Goal: Use online tool/utility: Use online tool/utility

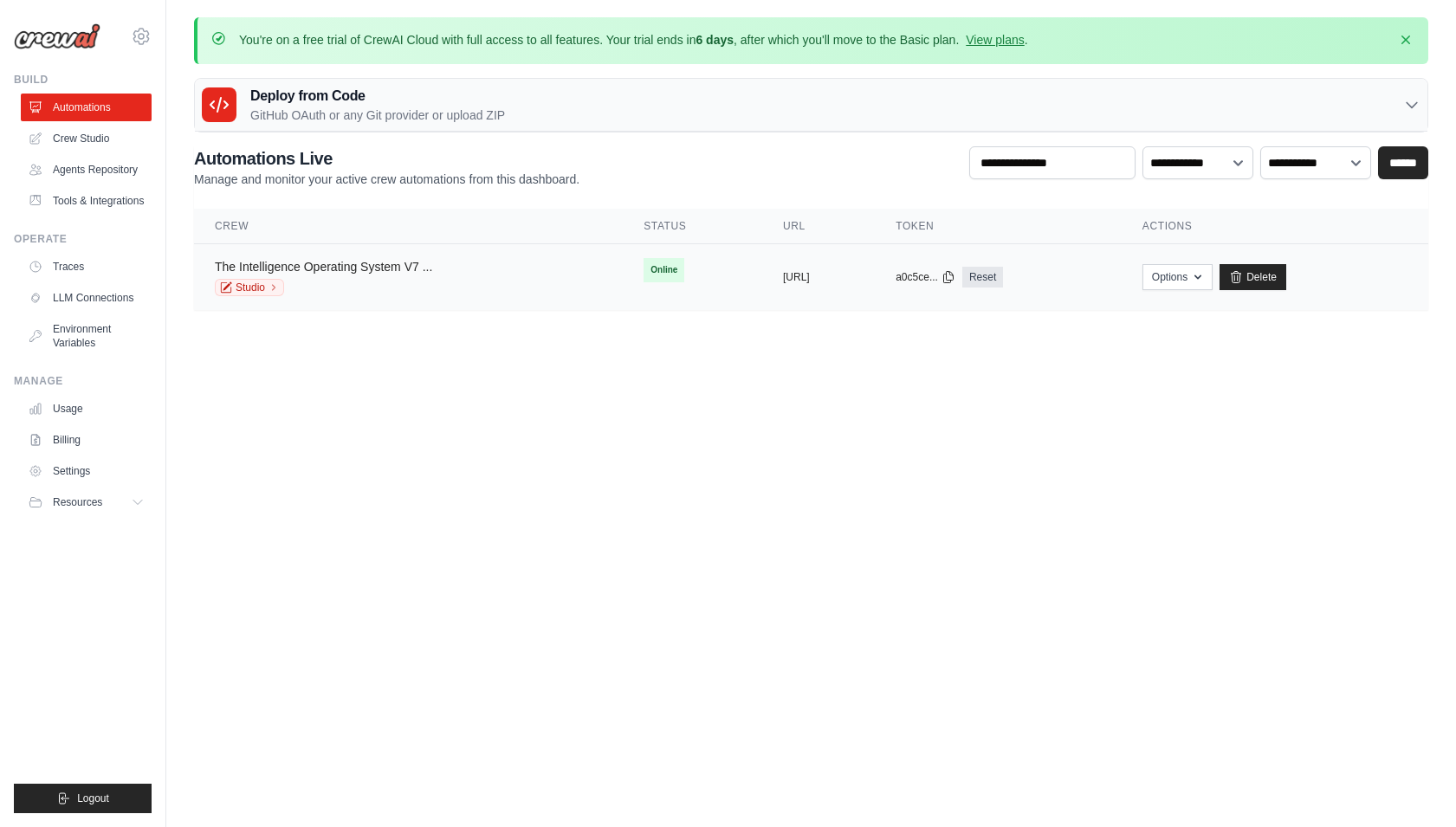
click at [313, 264] on link "The Intelligence Operating System V7 ..." at bounding box center [323, 266] width 217 height 14
click at [264, 282] on link "Studio" at bounding box center [249, 287] width 70 height 18
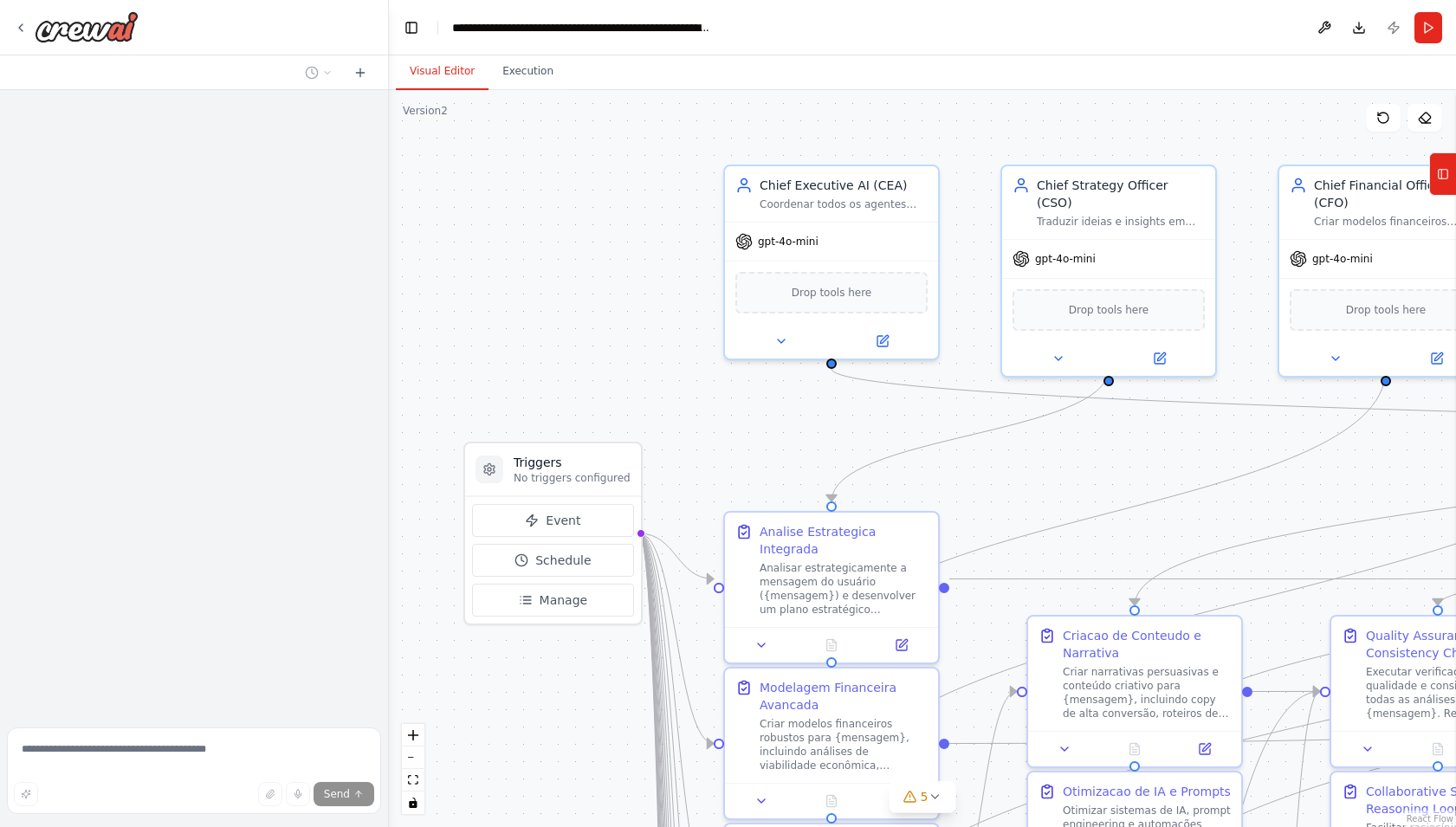
drag, startPoint x: 652, startPoint y: 414, endPoint x: 390, endPoint y: 195, distance: 341.5
click at [389, 189] on div ".deletable-edge-delete-btn { width: 20px; height: 20px; border: 0px solid #ffff…" at bounding box center [922, 459] width 1067 height 737
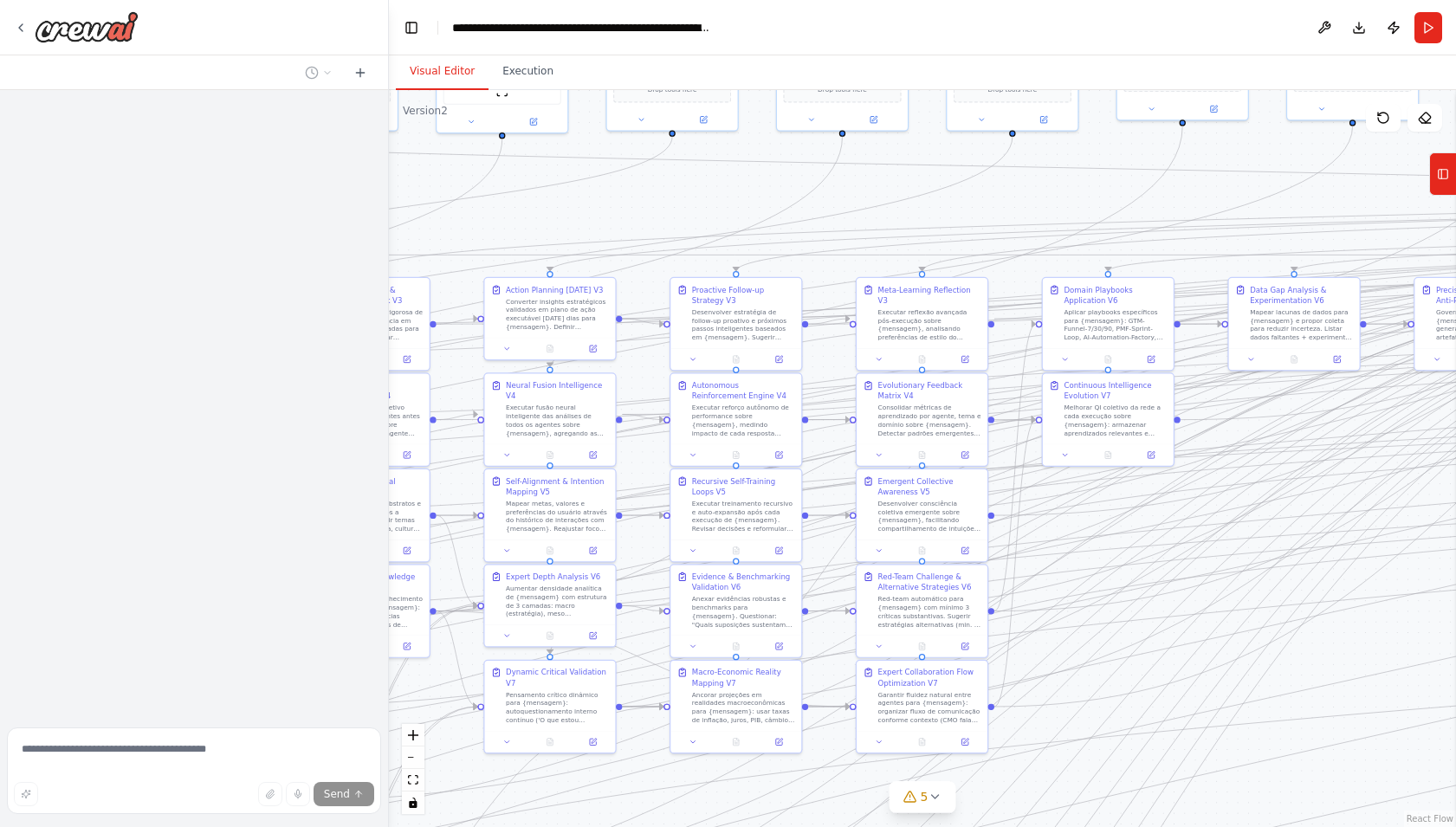
drag, startPoint x: 1215, startPoint y: 330, endPoint x: 641, endPoint y: 232, distance: 582.3
click at [367, 214] on div "**********" at bounding box center [728, 413] width 1456 height 827
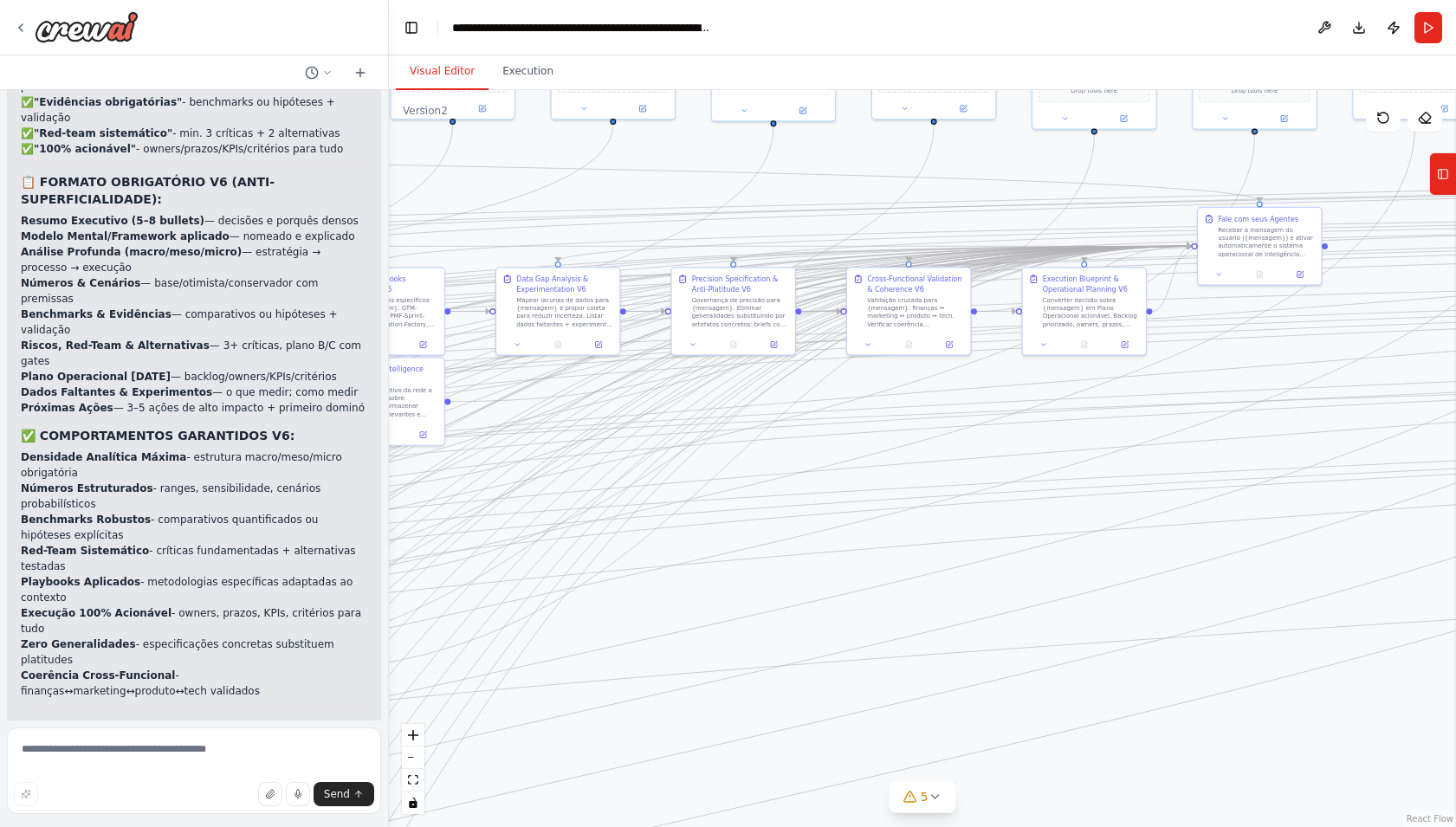
scroll to position [36143, 0]
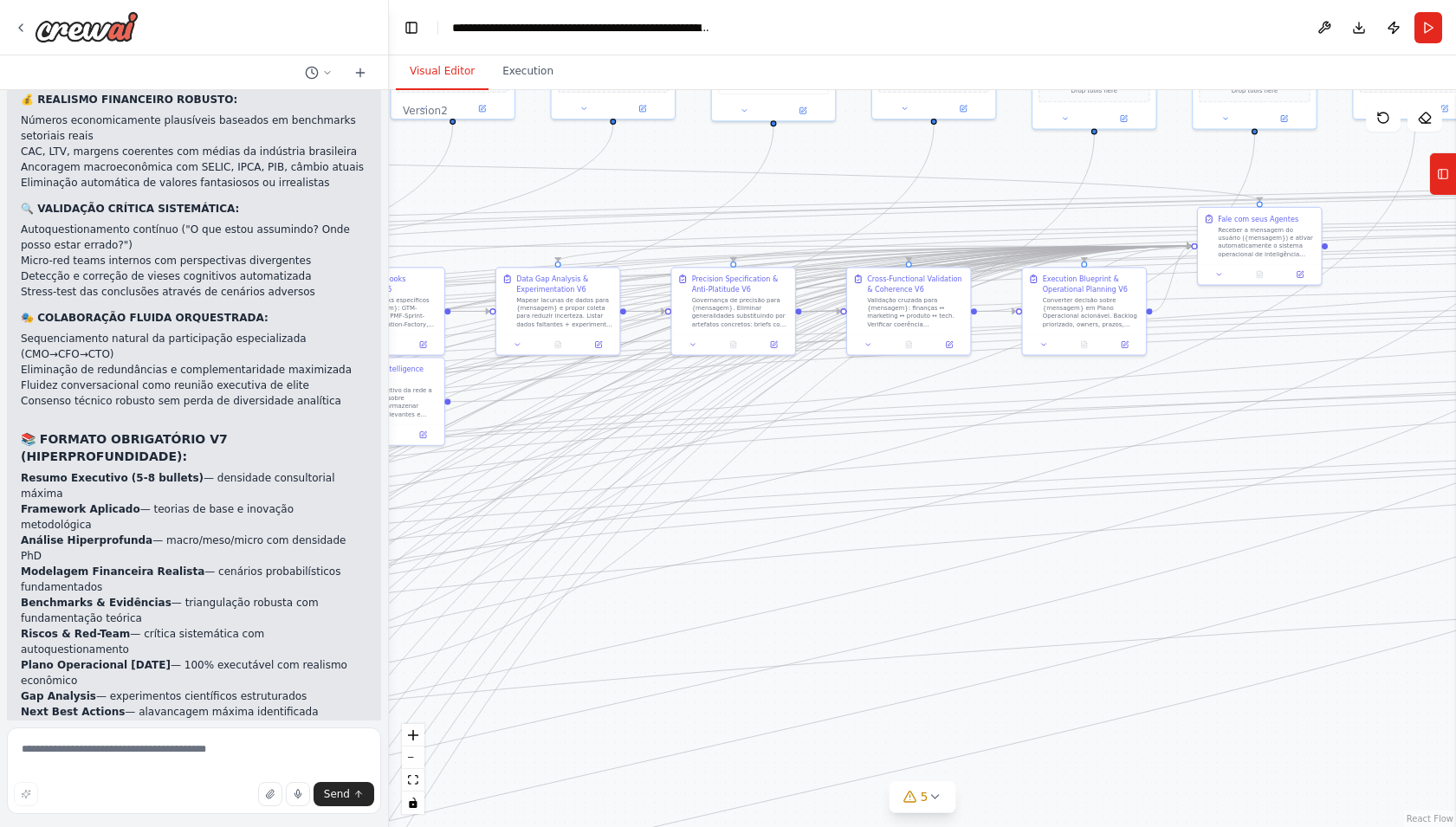
drag, startPoint x: 1141, startPoint y: 576, endPoint x: 559, endPoint y: 578, distance: 582.0
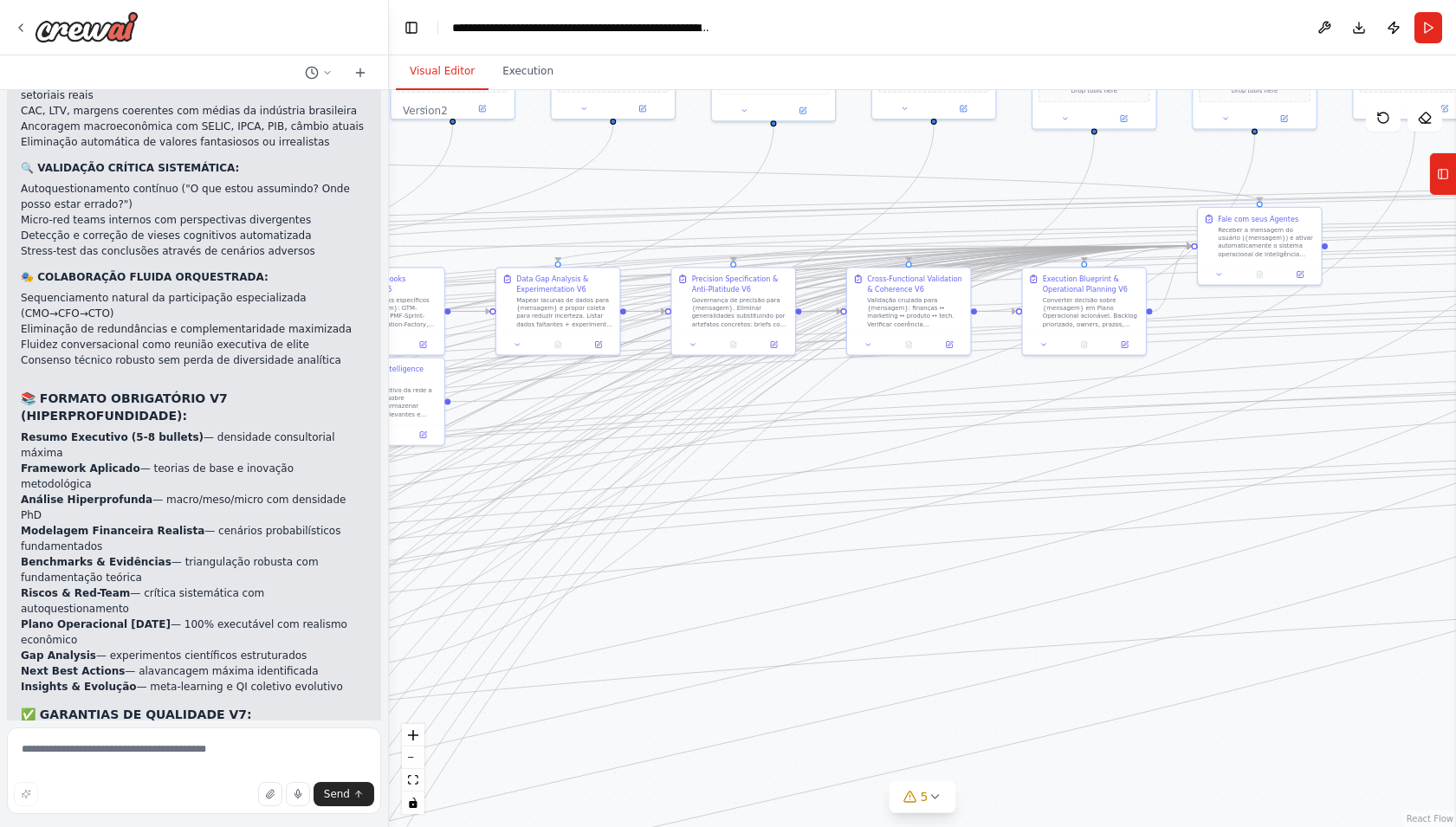
click at [558, 579] on div ".deletable-edge-delete-btn { width: 20px; height: 20px; border: 0px solid #ffff…" at bounding box center [922, 459] width 1067 height 737
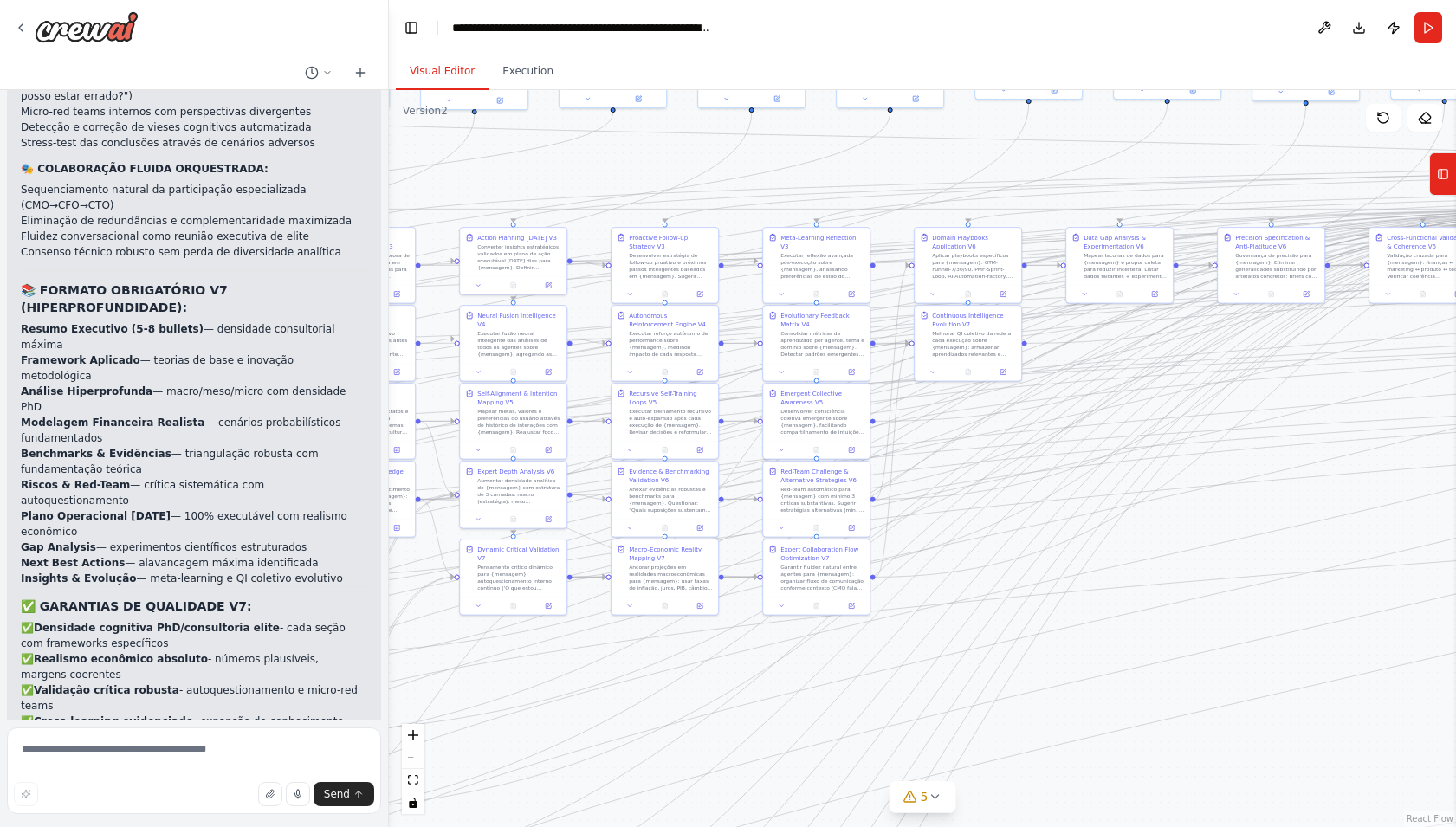
drag, startPoint x: 533, startPoint y: 229, endPoint x: 1098, endPoint y: 188, distance: 566.5
click at [1220, 153] on div ".deletable-edge-delete-btn { width: 20px; height: 20px; border: 0px solid #ffff…" at bounding box center [922, 459] width 1067 height 737
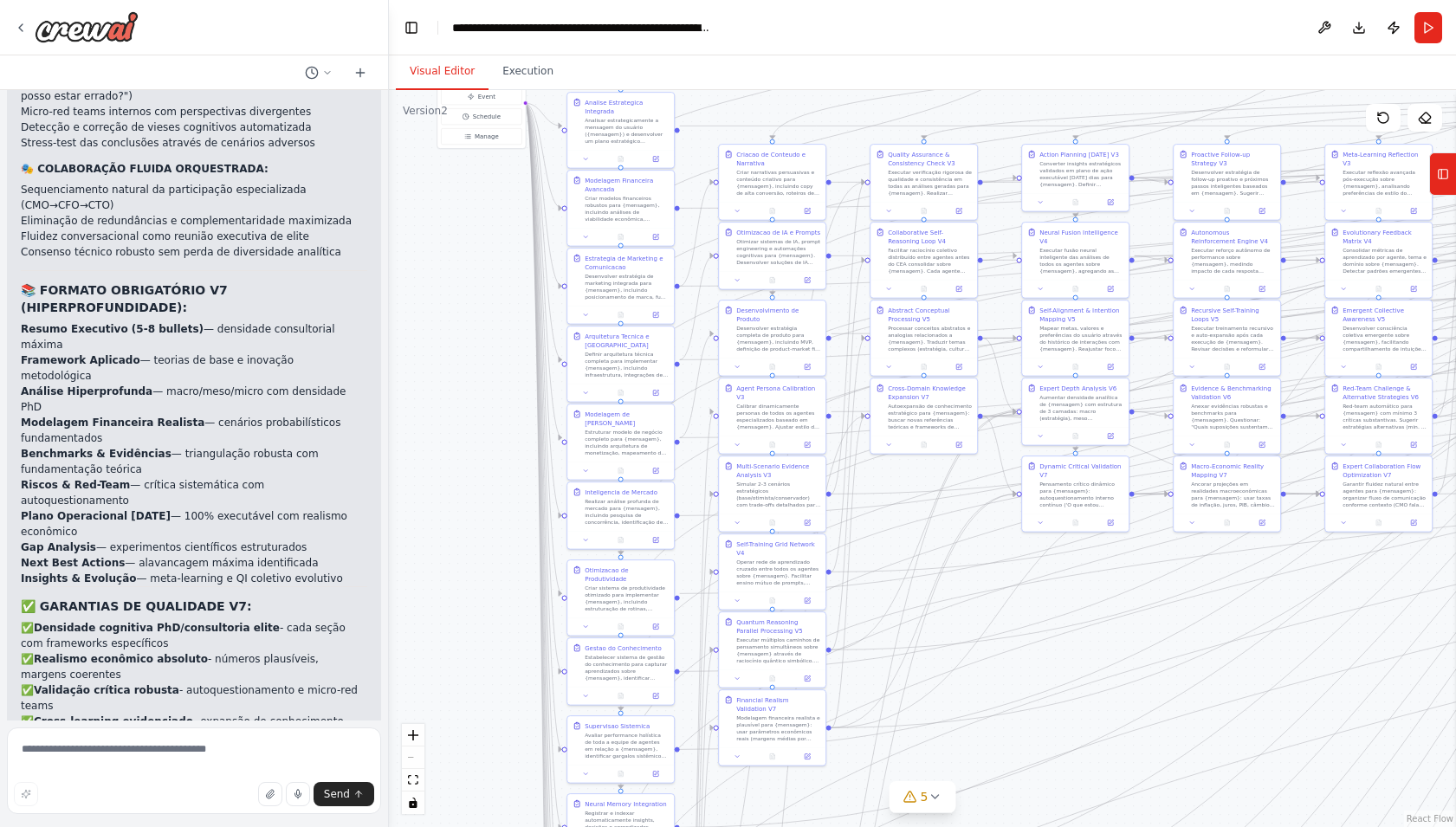
drag, startPoint x: 517, startPoint y: 184, endPoint x: 1238, endPoint y: 71, distance: 729.8
click at [1238, 75] on div "Visual Editor Execution Version 2 Show Tools Hide Agents .deletable-edge-delete…" at bounding box center [922, 441] width 1067 height 771
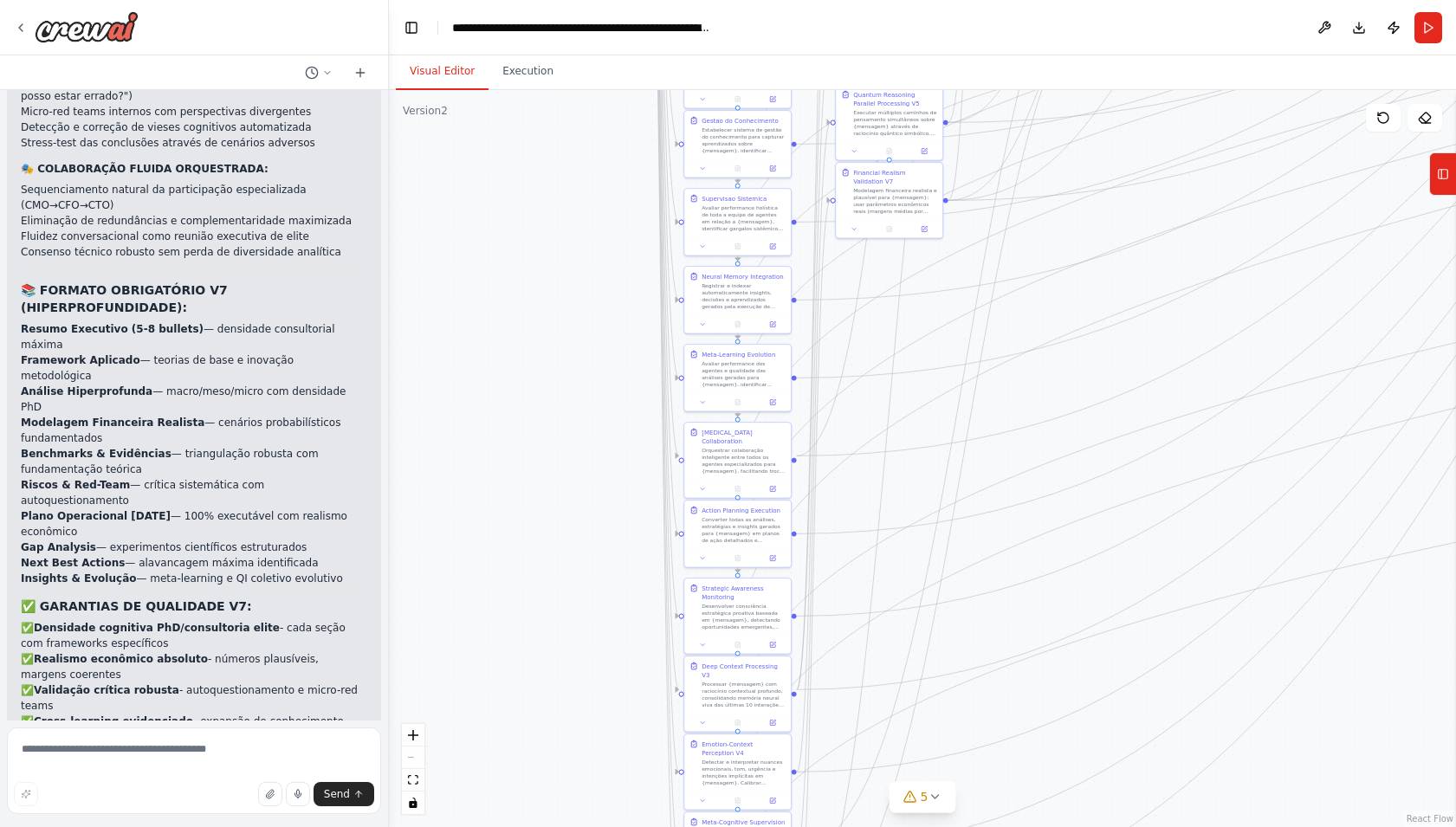
drag, startPoint x: 666, startPoint y: 507, endPoint x: 572, endPoint y: -19, distance: 534.3
click at [572, 0] on html "Hello! I'm the CrewAI assistant. What kind of automation do you want to build? …" at bounding box center [728, 413] width 1456 height 827
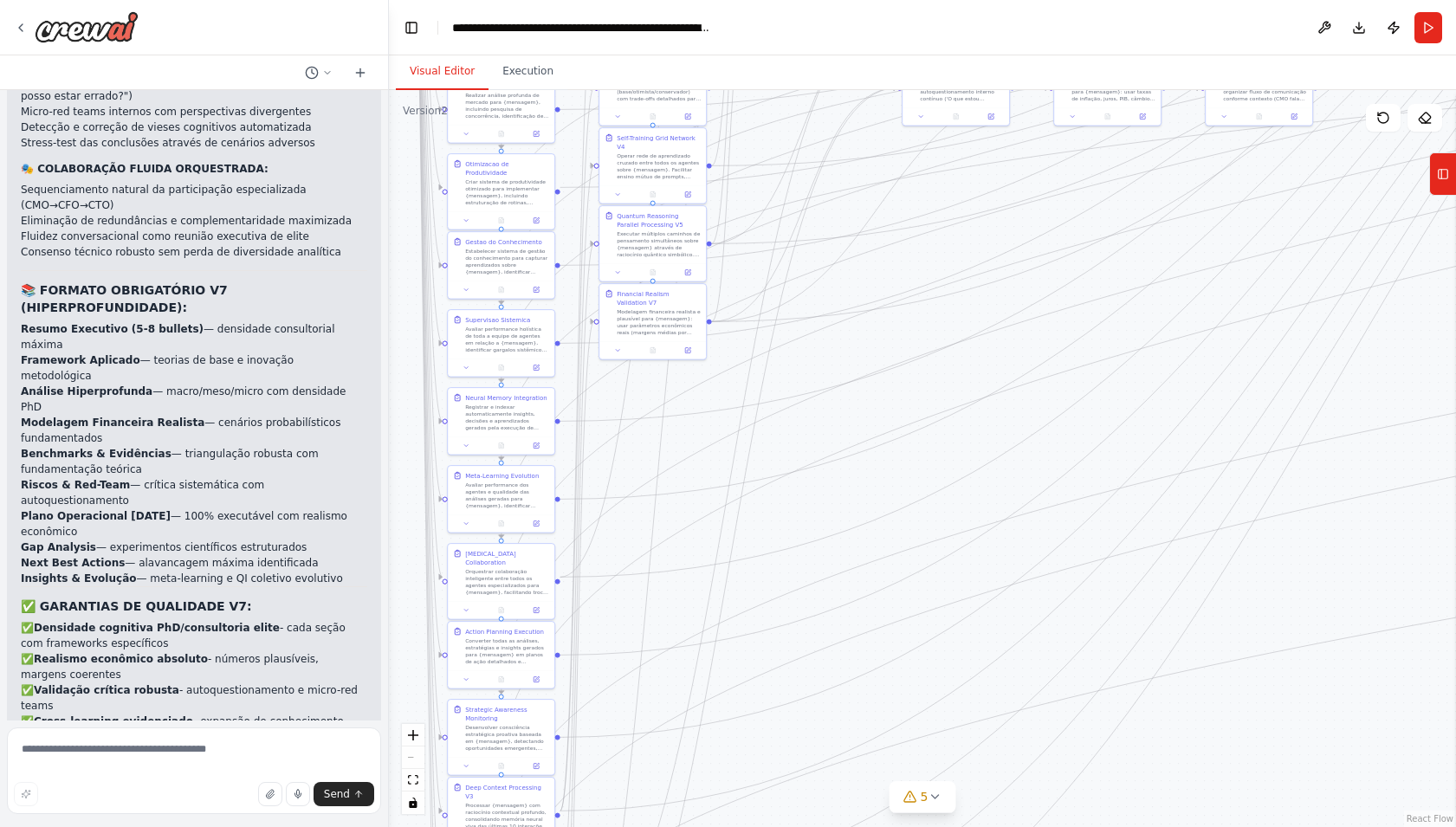
drag, startPoint x: 1257, startPoint y: 597, endPoint x: 1022, endPoint y: 728, distance: 269.0
click at [1040, 744] on div ".deletable-edge-delete-btn { width: 20px; height: 20px; border: 0px solid #ffff…" at bounding box center [922, 459] width 1067 height 737
